Goal: Task Accomplishment & Management: Use online tool/utility

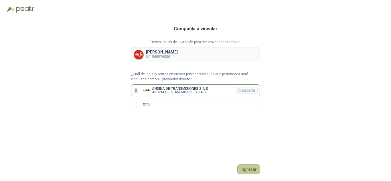
click at [251, 169] on button "Ingresar" at bounding box center [248, 169] width 23 height 10
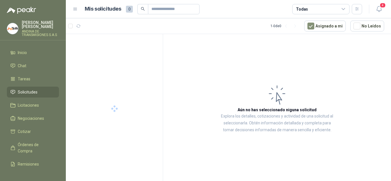
click at [37, 91] on span "Solicitudes" at bounding box center [28, 92] width 20 height 6
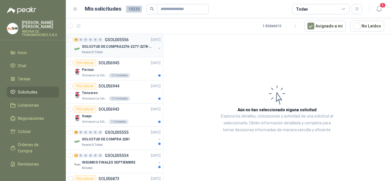
click at [107, 49] on p "SOLICITUD DE COMPRA2276-2277-2278-2284-2285-" at bounding box center [117, 46] width 71 height 5
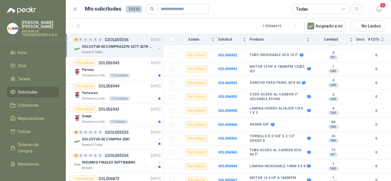
scroll to position [136, 0]
click at [228, 178] on b "SOL056967" at bounding box center [227, 180] width 19 height 4
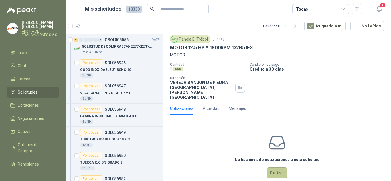
click at [273, 167] on button "Cotizar" at bounding box center [276, 172] width 21 height 11
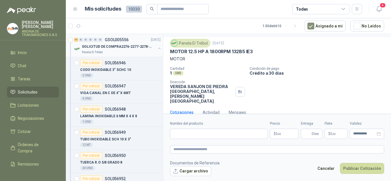
click at [133, 50] on div "SOLICITUD DE COMPRA2276-2277-2278-2284-2285-" at bounding box center [119, 46] width 74 height 7
